Goal: Transaction & Acquisition: Purchase product/service

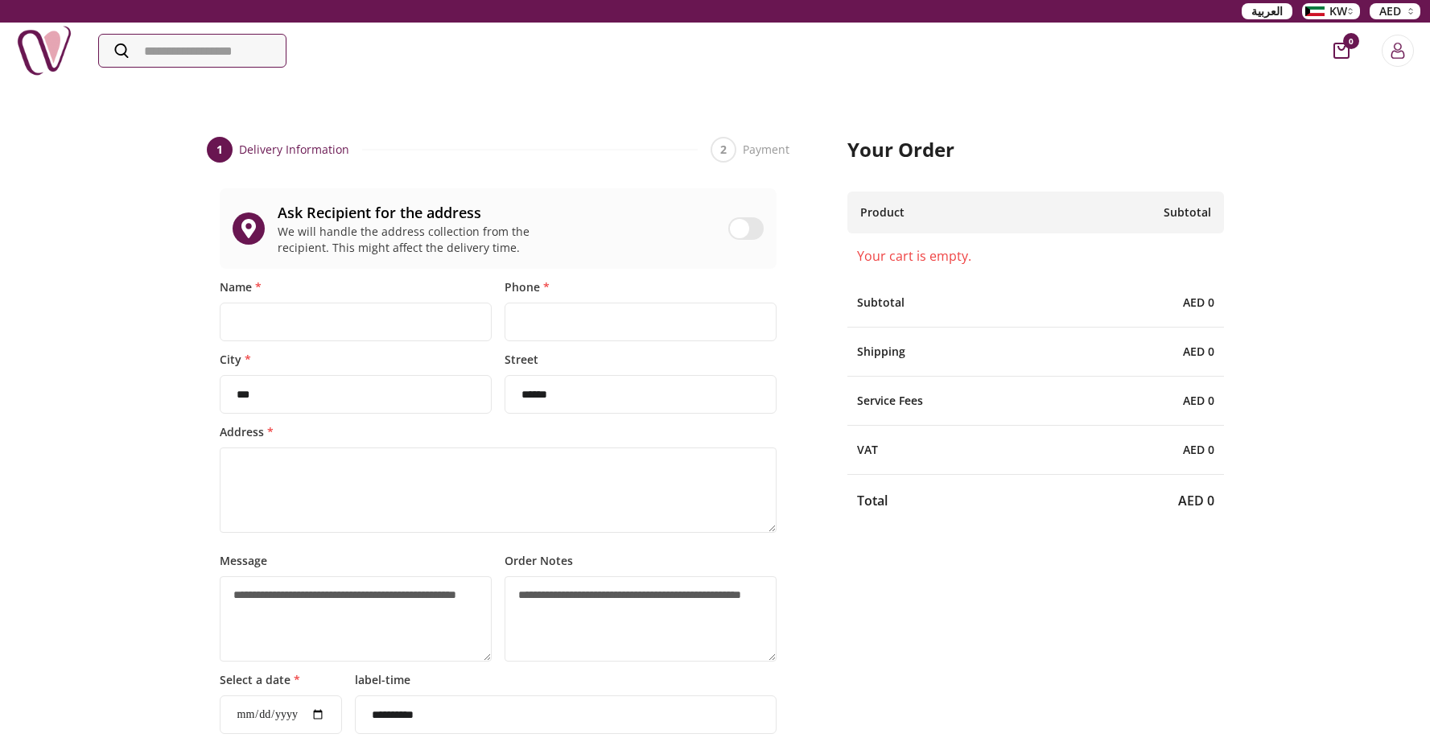
click at [1341, 52] on icon "cart-button" at bounding box center [1341, 51] width 16 height 16
